Goal: Information Seeking & Learning: Learn about a topic

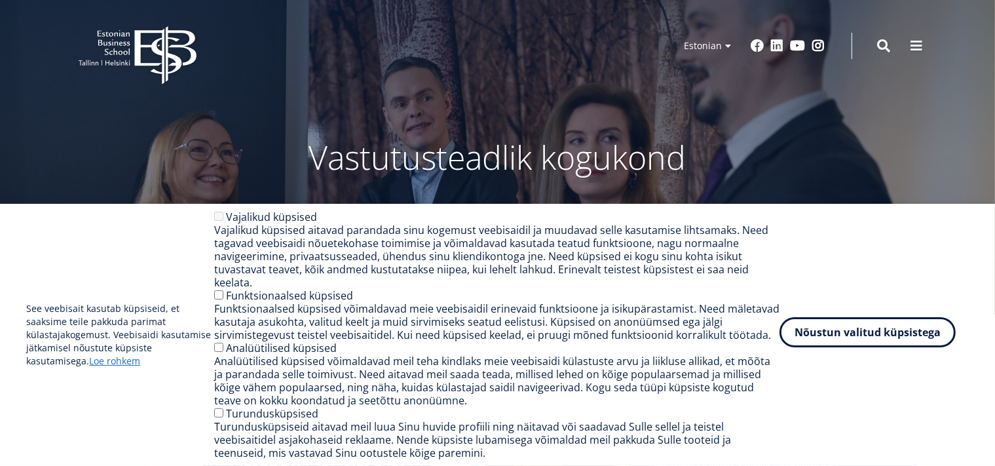
click at [848, 332] on button "Nõustun valitud küpsistega" at bounding box center [868, 332] width 176 height 30
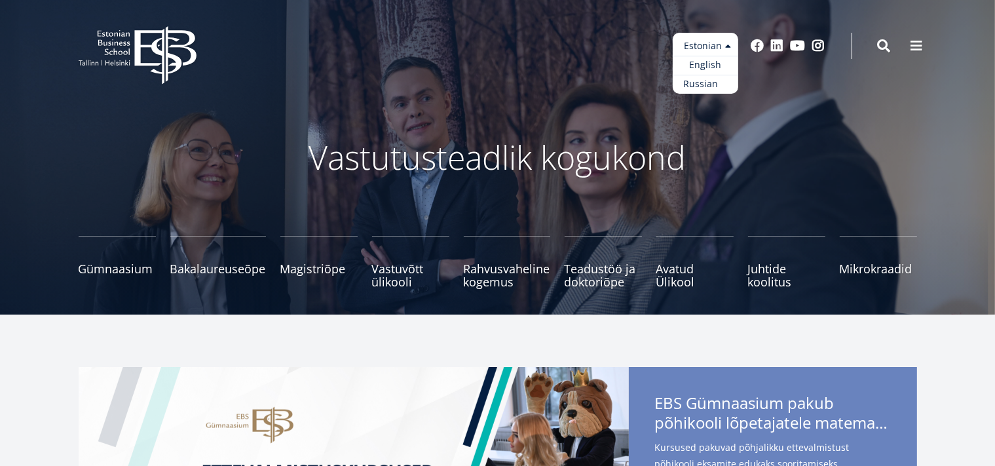
click at [706, 81] on link "Russian" at bounding box center [706, 84] width 66 height 19
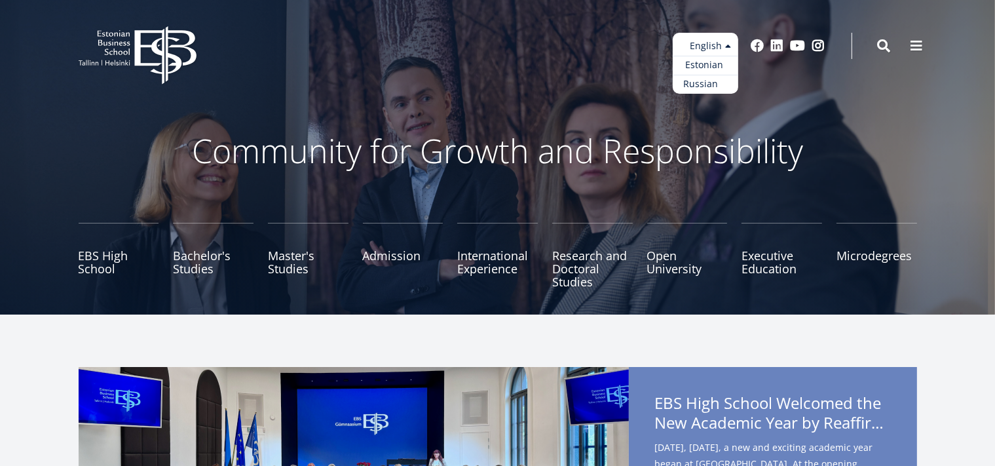
click at [694, 83] on link "Russian" at bounding box center [706, 84] width 66 height 19
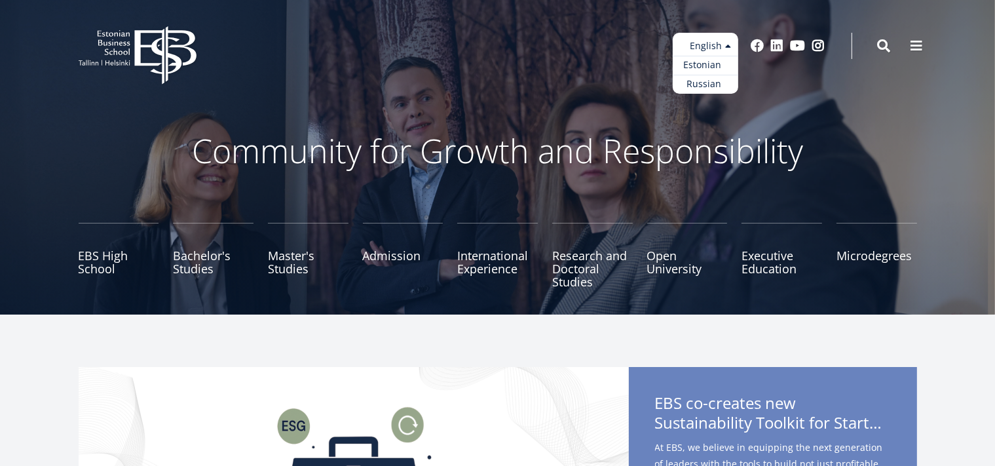
click at [706, 66] on link "Estonian" at bounding box center [706, 65] width 66 height 19
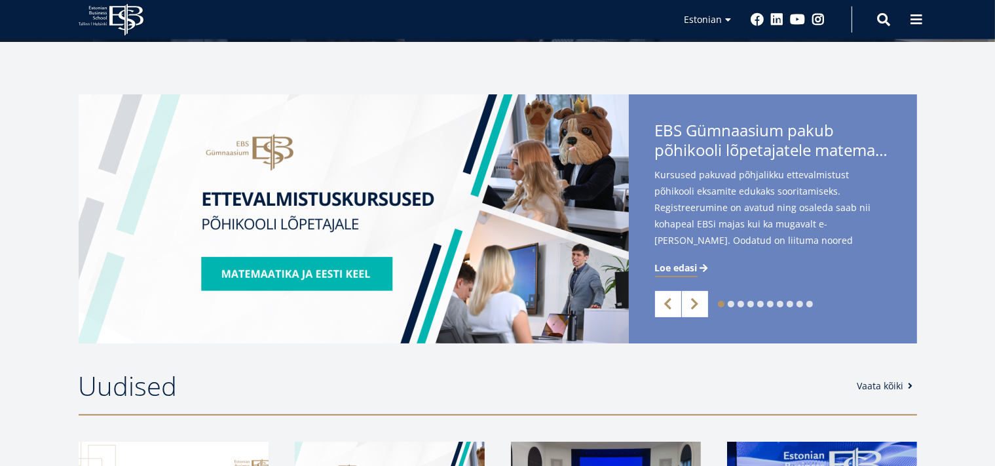
scroll to position [276, 0]
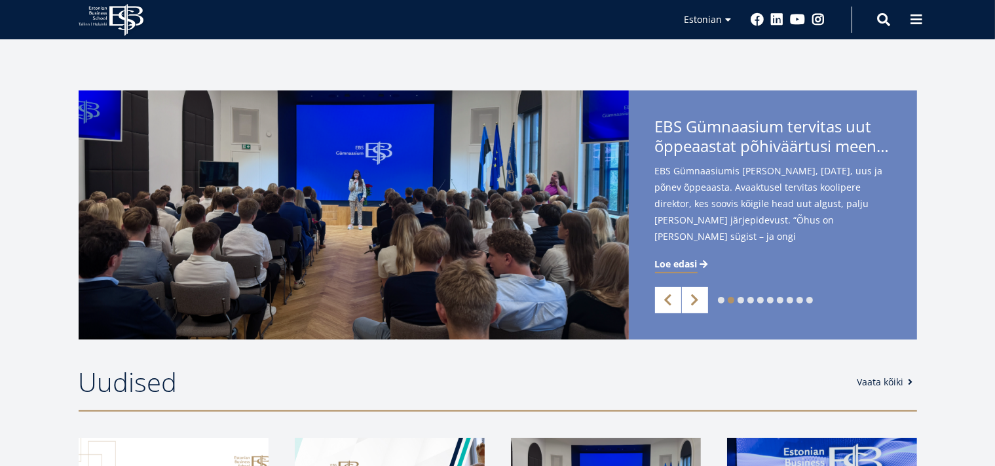
click at [669, 263] on span "Loe edasi" at bounding box center [676, 263] width 43 height 13
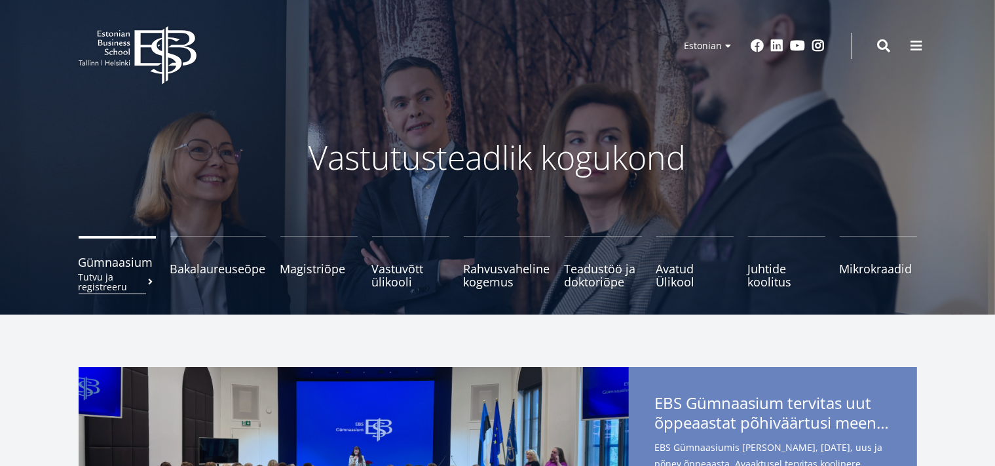
click at [113, 259] on span "Gümnaasium Tutvu ja registreeru" at bounding box center [117, 261] width 77 height 13
